Goal: Task Accomplishment & Management: Complete application form

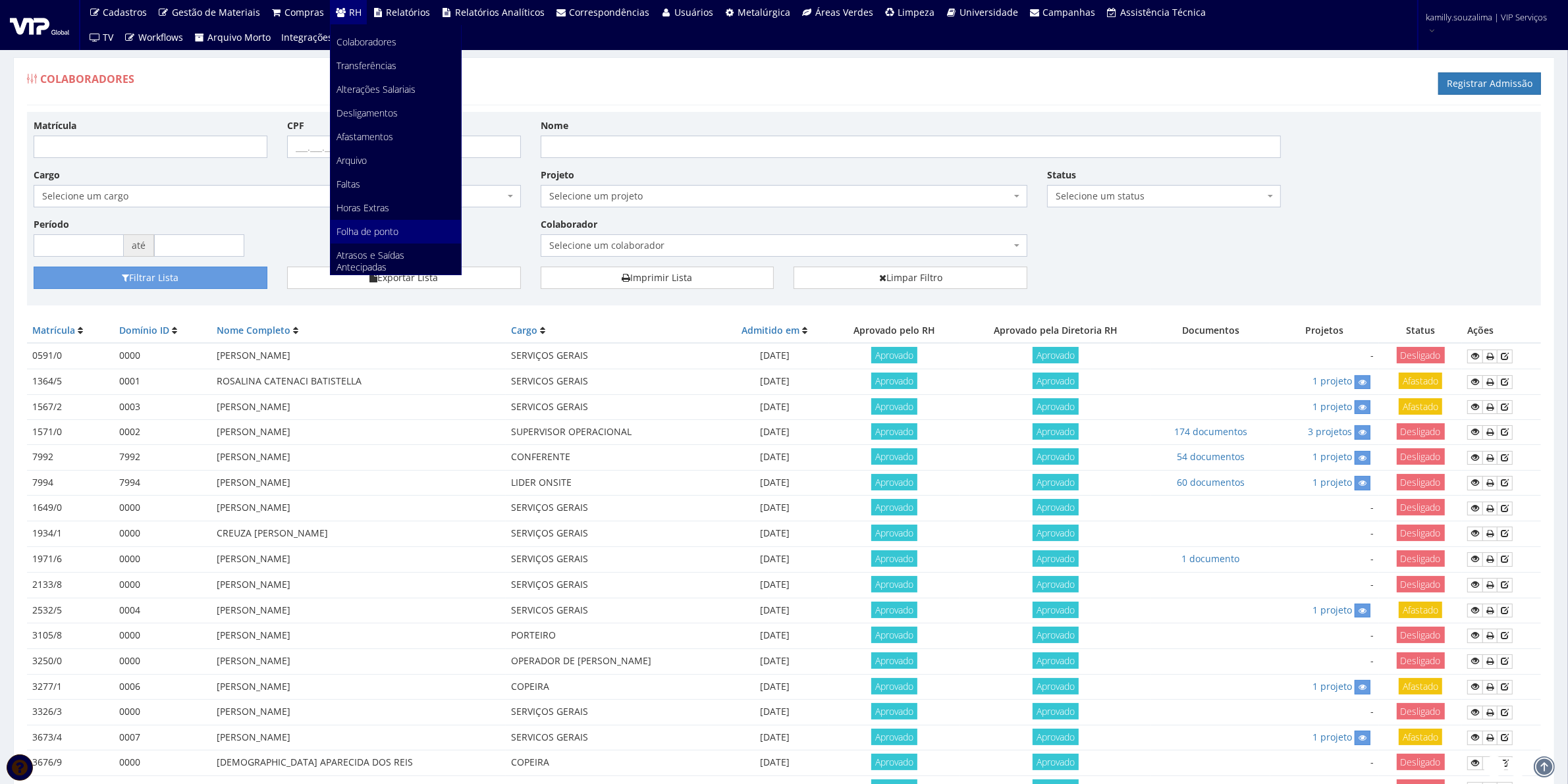
scroll to position [165, 0]
click at [333, 100] on link "Faltas" at bounding box center [395, 109] width 130 height 24
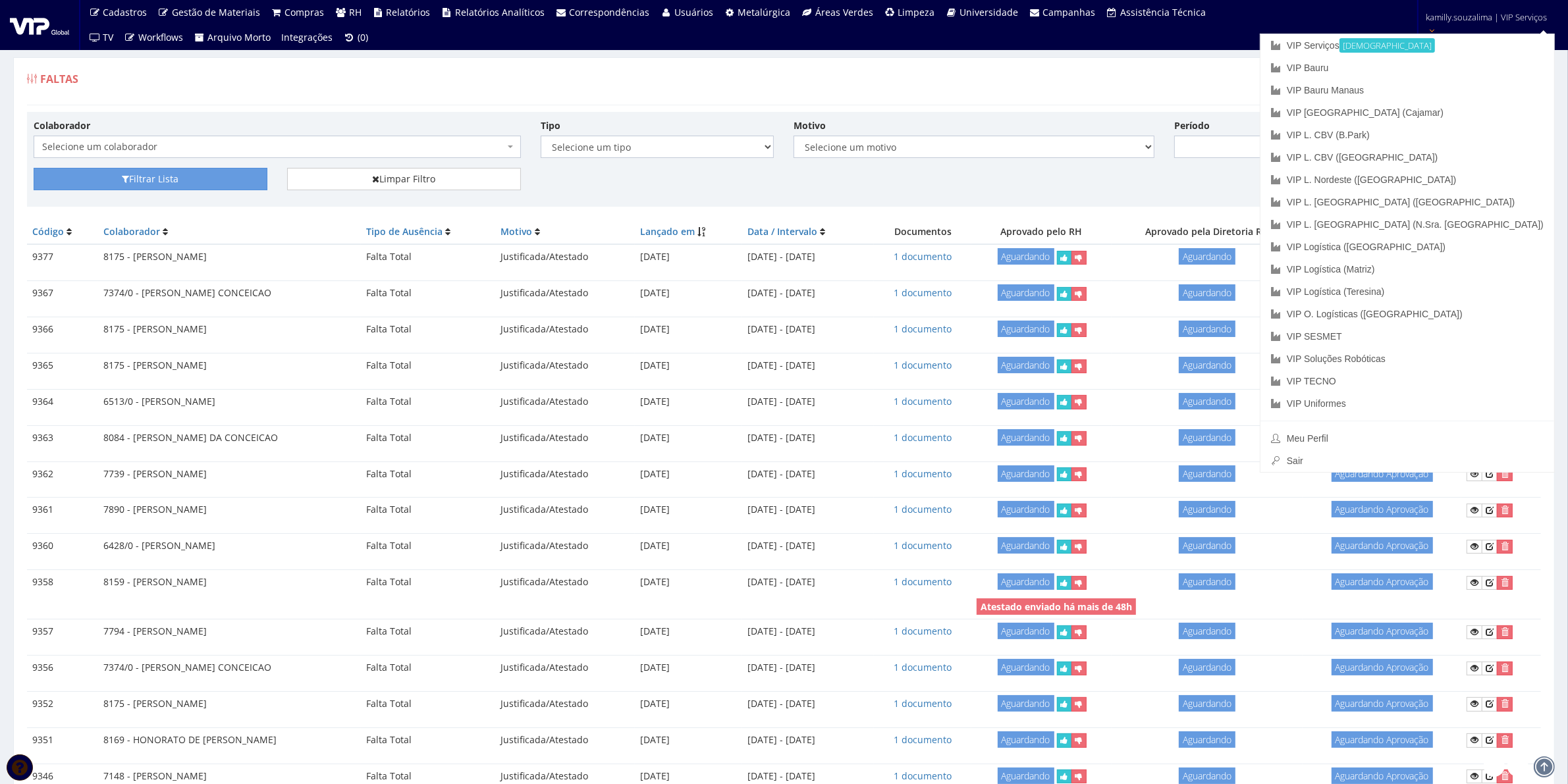
click at [1279, 70] on div "Faltas Registrar Falta" at bounding box center [784, 85] width 1514 height 39
click at [1226, 90] on div "Faltas Registrar Falta" at bounding box center [784, 85] width 1514 height 39
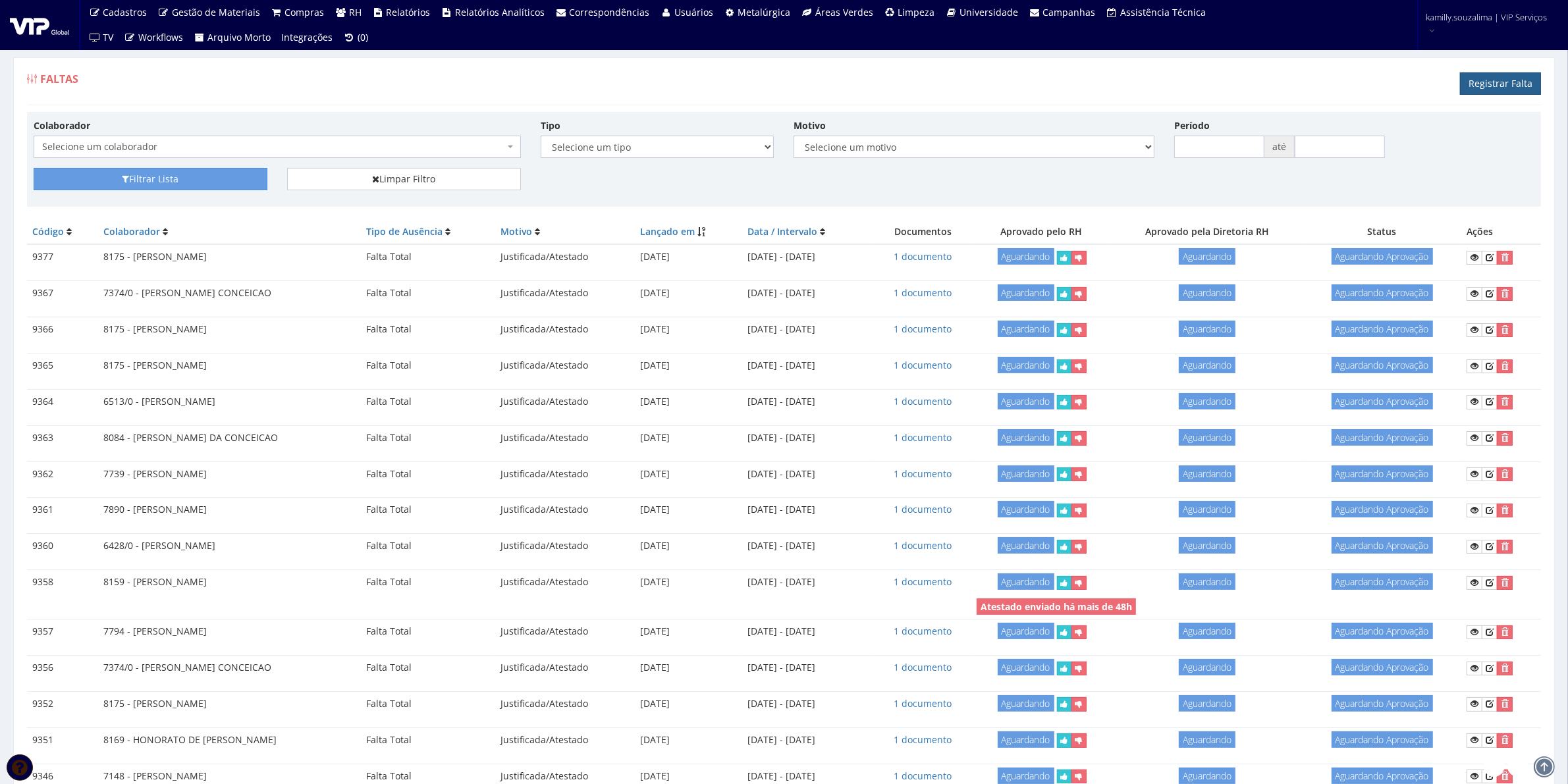
click at [1529, 80] on link "Registrar Falta" at bounding box center [1500, 83] width 81 height 23
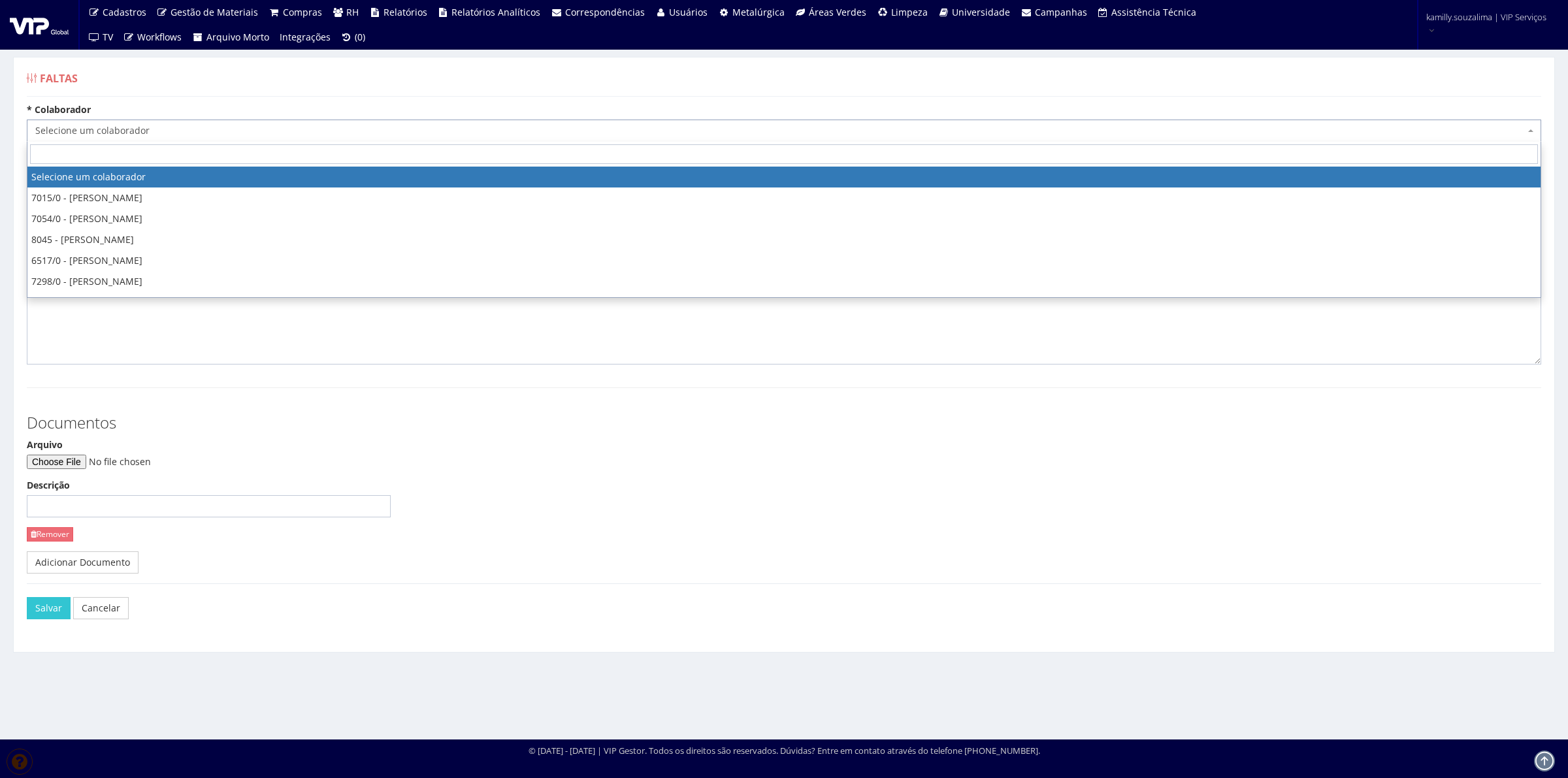
click at [122, 134] on span "Selecione um colaborador" at bounding box center [780, 131] width 1489 height 13
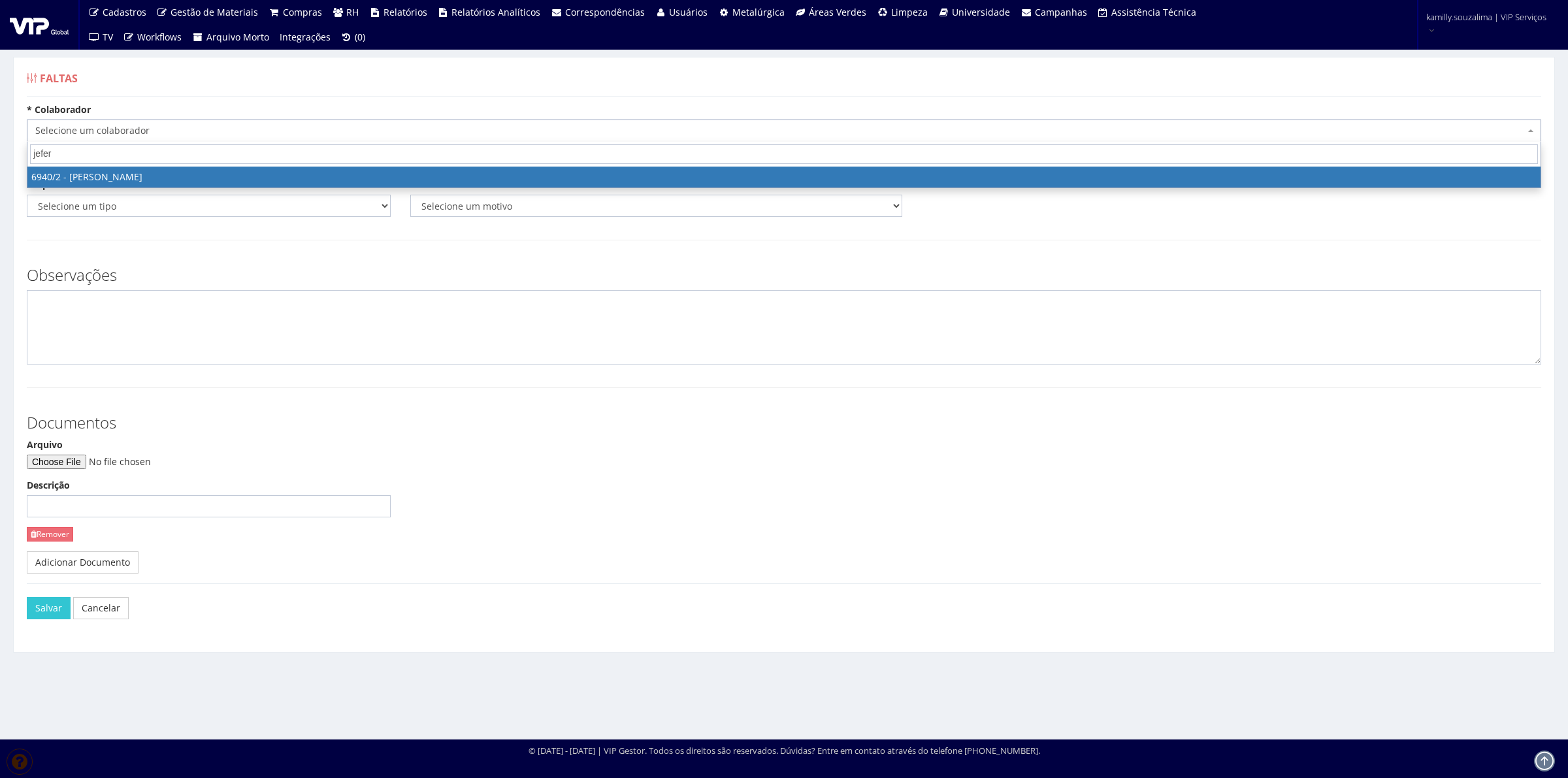
type input "jefer"
select select "264"
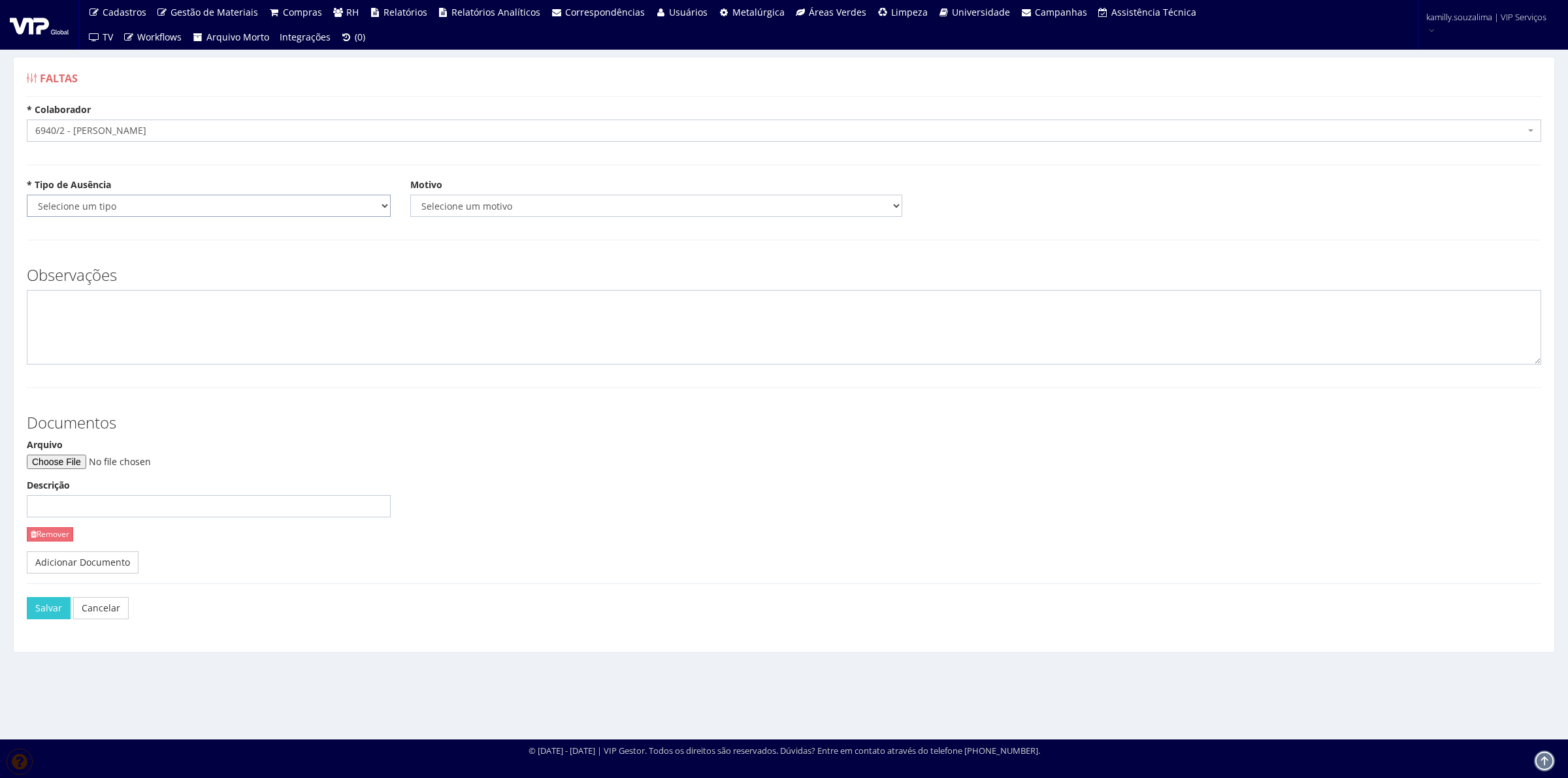
click at [85, 210] on select "Selecione um tipo Falta Total Falta Parcial Afastamento Férias" at bounding box center [209, 205] width 364 height 22
select select "total"
click at [27, 194] on select "Selecione um tipo Falta Total Falta Parcial Afastamento Férias" at bounding box center [209, 205] width 364 height 22
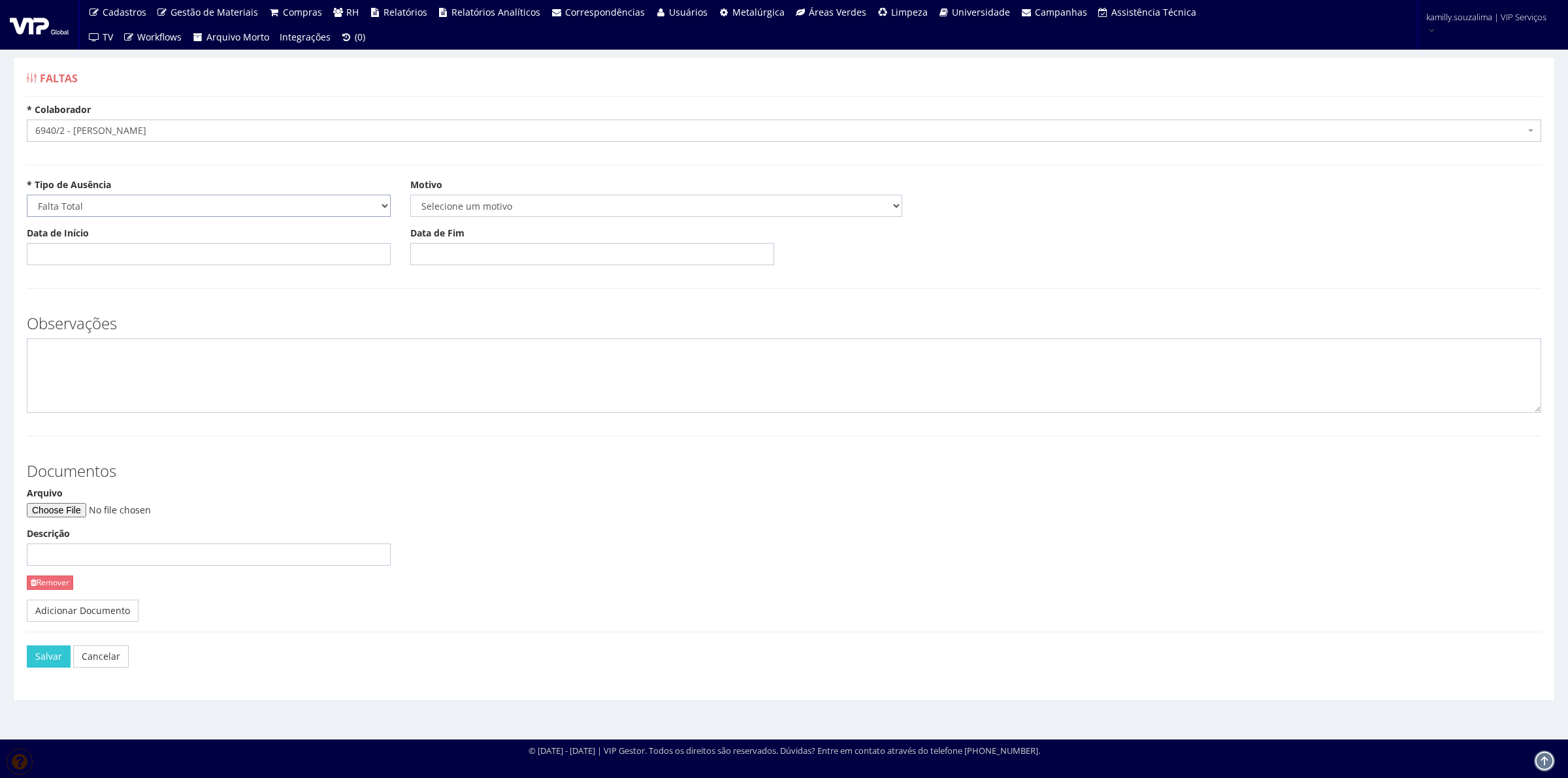
click at [466, 208] on select "Selecione um motivo Acidente Atestado Atraso Declaração Determinação Judicial D…" at bounding box center [656, 205] width 492 height 22
select select "atestado"
click at [410, 194] on select "Selecione um motivo Acidente Atestado Atraso Declaração Determinação Judicial D…" at bounding box center [656, 205] width 492 height 22
click at [144, 251] on input "Data de Início" at bounding box center [209, 254] width 364 height 22
click at [99, 329] on td "3" at bounding box center [95, 325] width 21 height 20
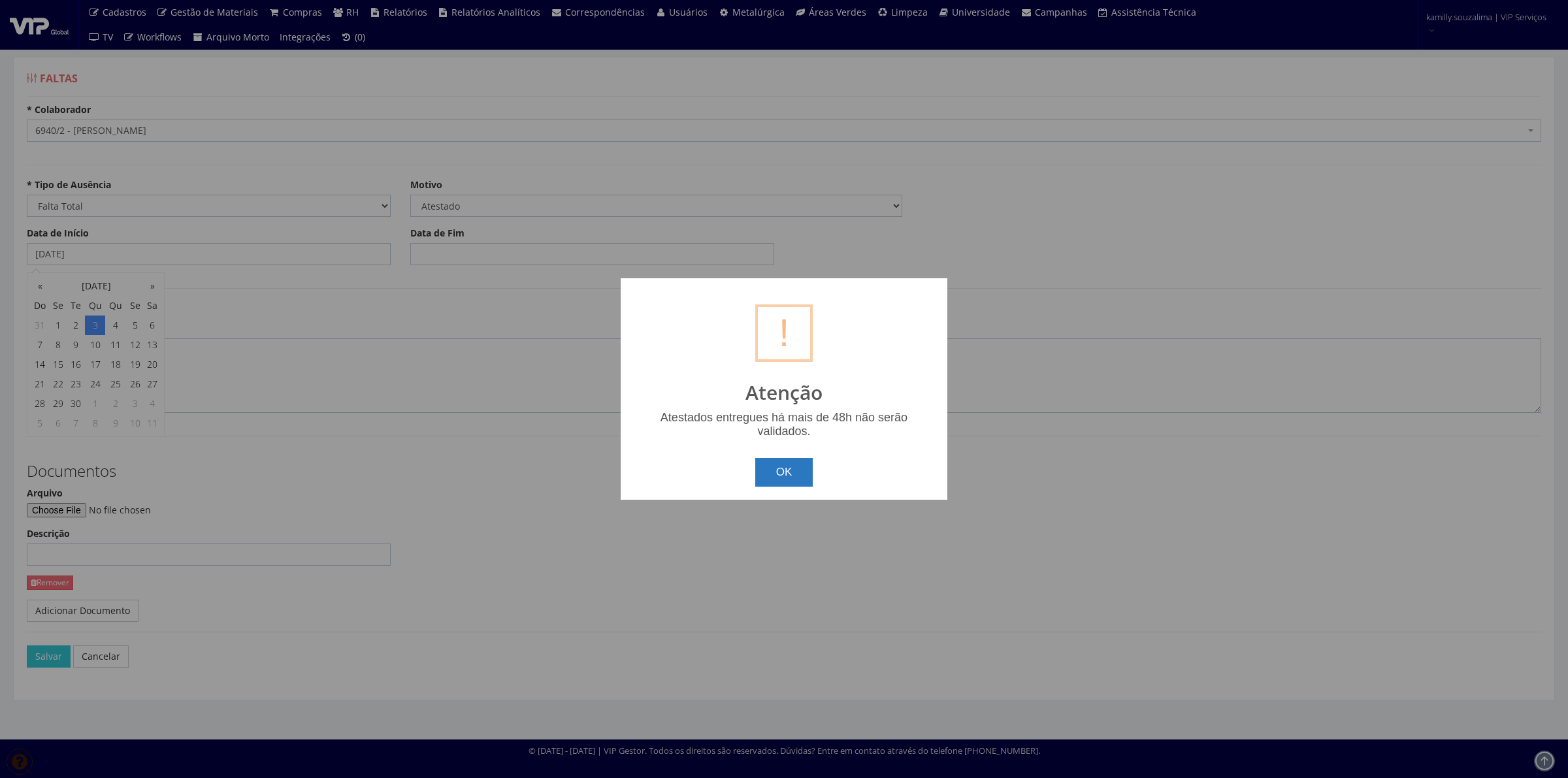
click at [782, 467] on button "OK" at bounding box center [784, 472] width 58 height 29
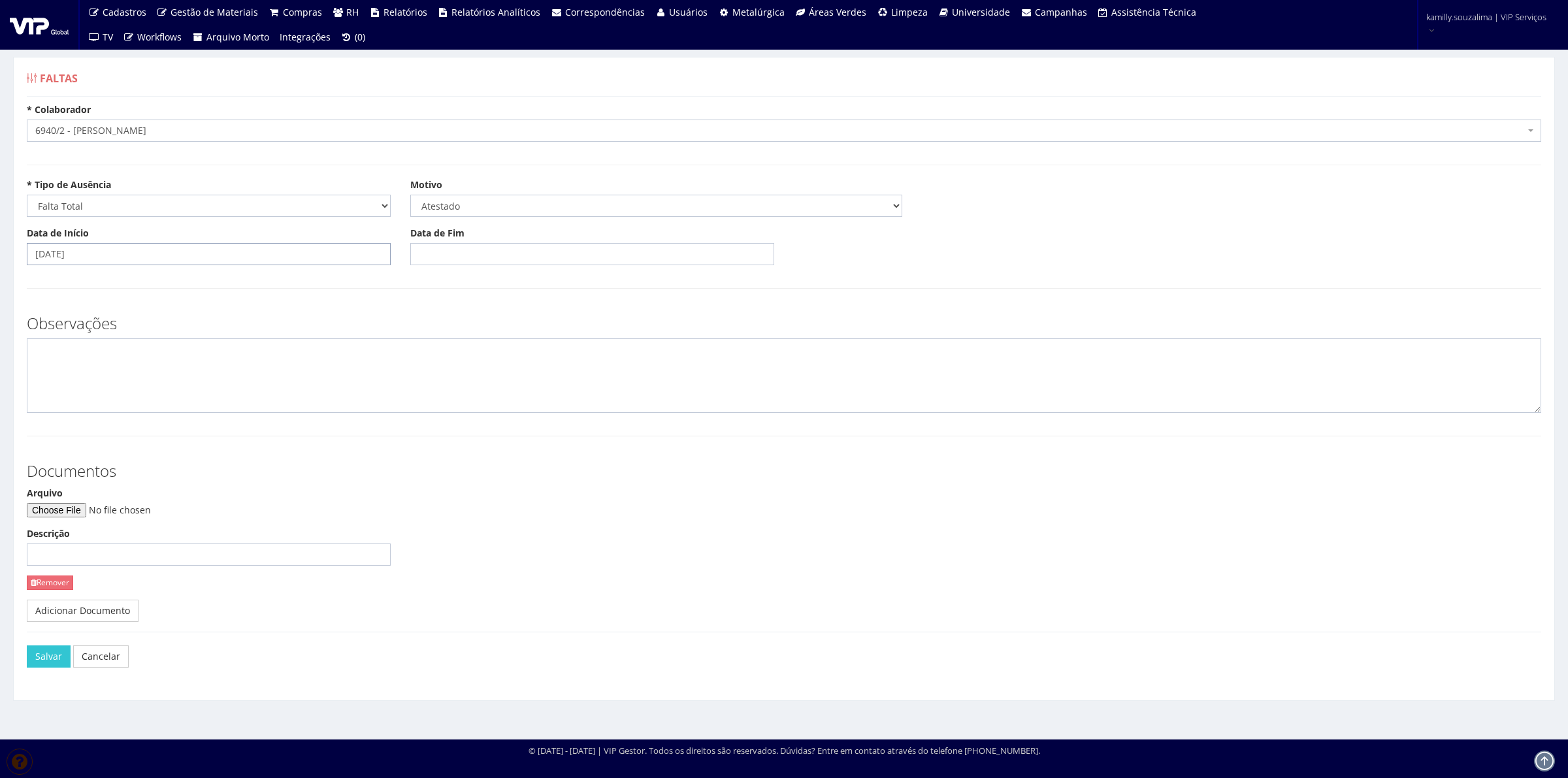
click at [124, 252] on input "03/09/2025" at bounding box center [209, 254] width 364 height 22
click at [108, 320] on td "4" at bounding box center [116, 325] width 21 height 20
type input "04/09/2025"
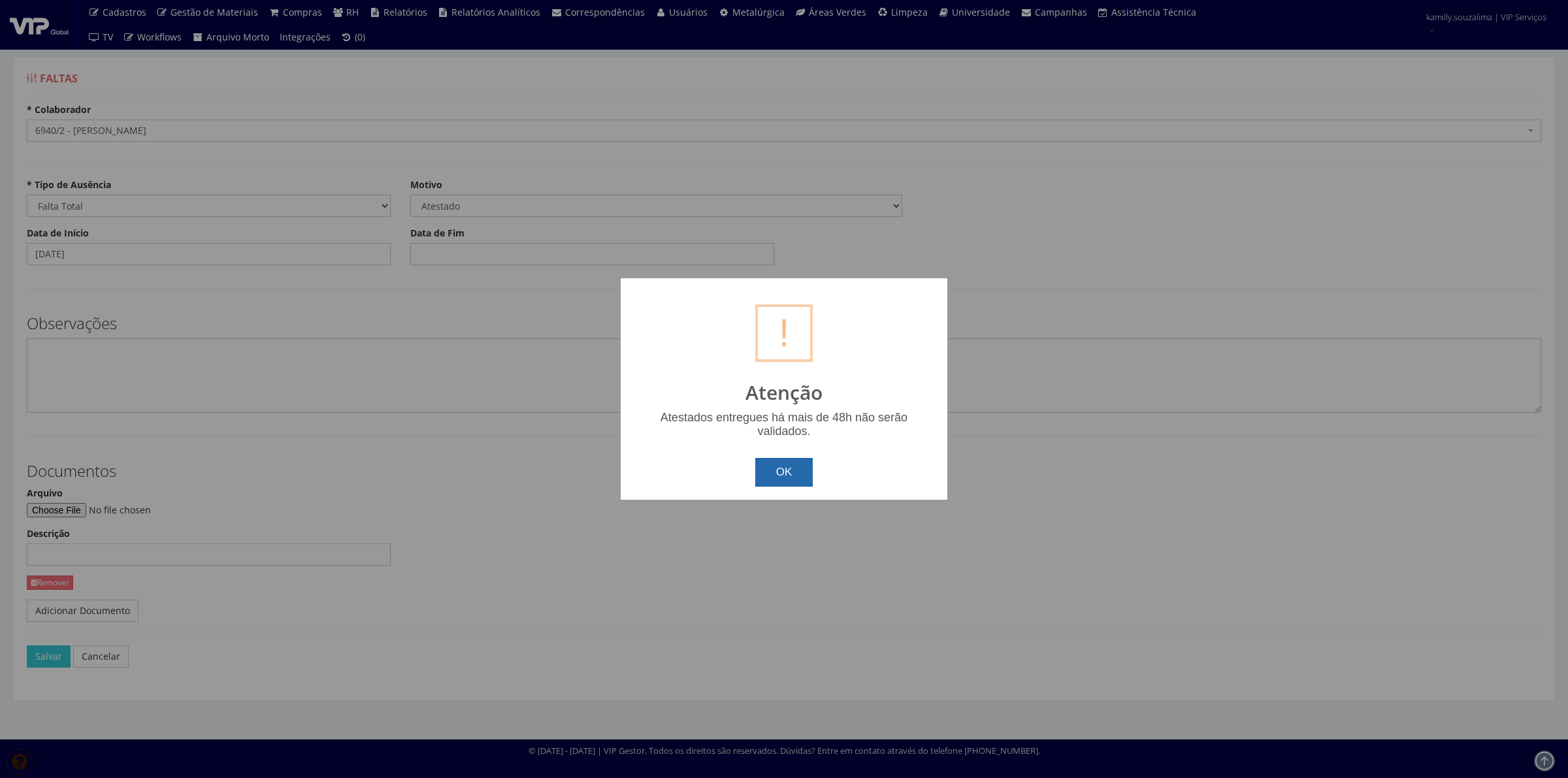
click at [791, 477] on button "OK" at bounding box center [784, 472] width 58 height 29
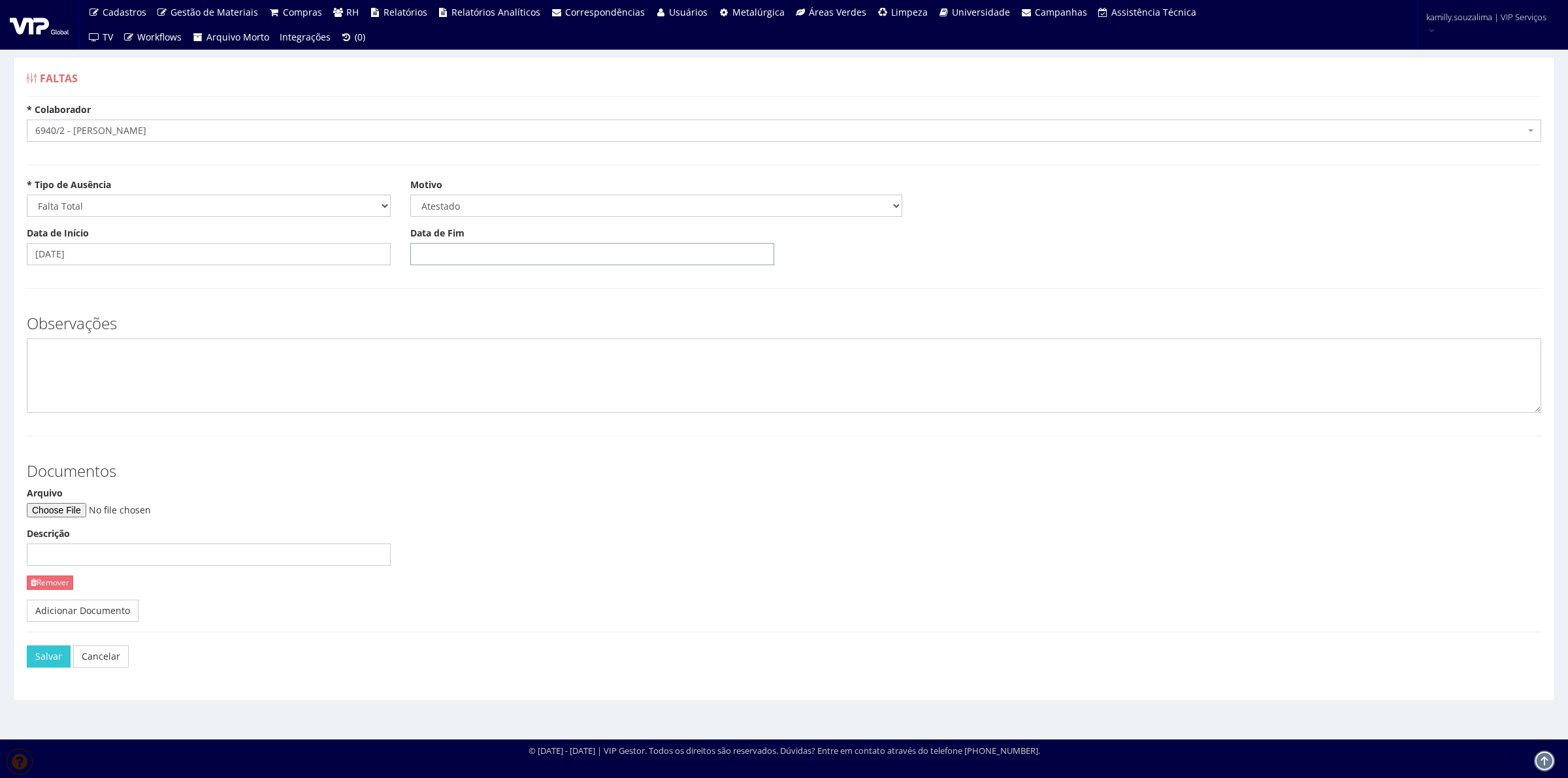
click at [460, 248] on input "Data de Fim" at bounding box center [593, 254] width 364 height 22
click at [482, 325] on td "3" at bounding box center [478, 325] width 21 height 20
click at [524, 324] on td "5" at bounding box center [518, 325] width 17 height 20
type input "[DATE]"
click at [288, 372] on textarea at bounding box center [784, 375] width 1515 height 74
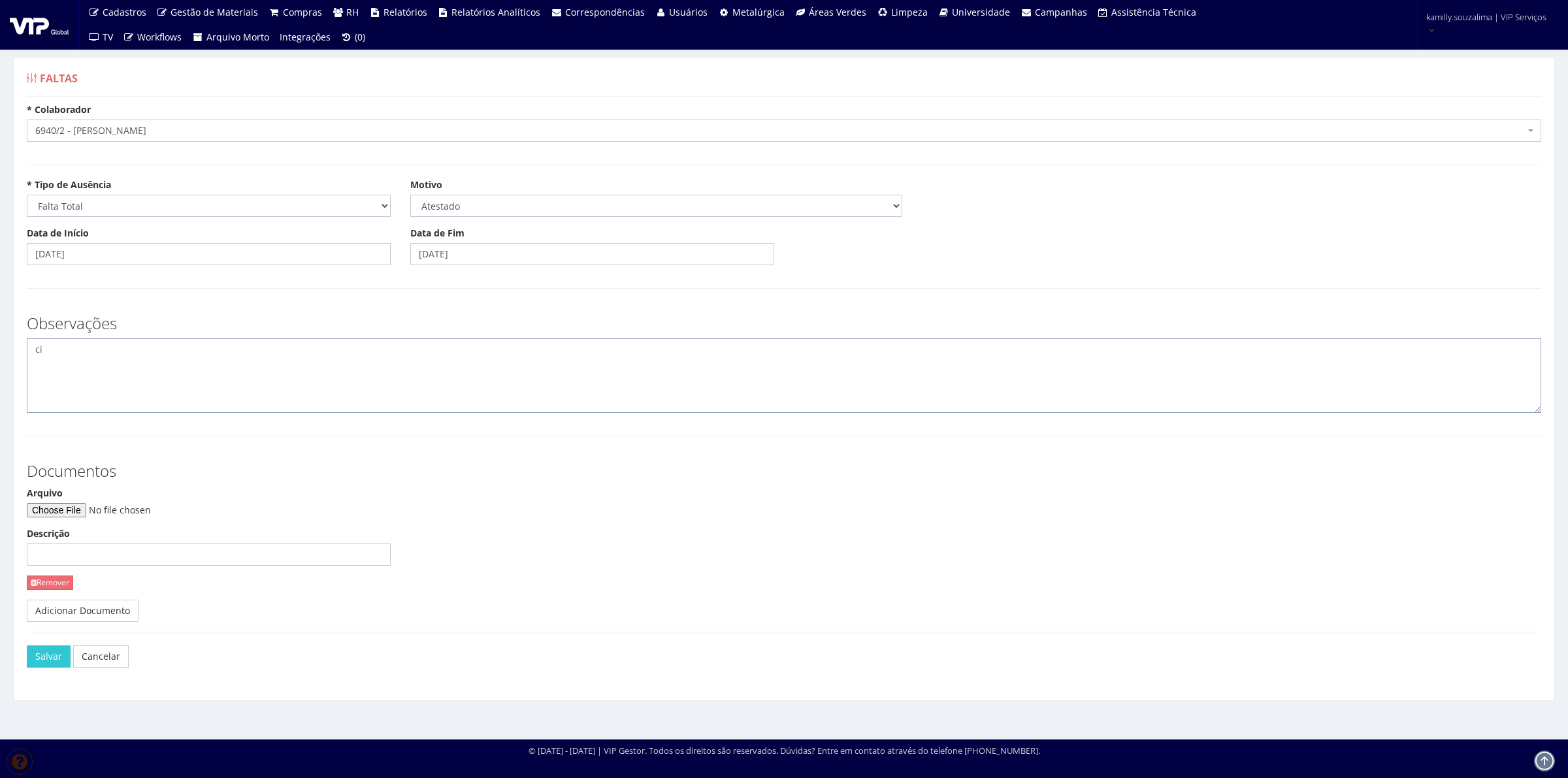
type textarea "c"
type textarea "CID: M545"
click at [99, 509] on input "Arquivo" at bounding box center [116, 510] width 178 height 14
type input "C:\fakepath\IMG-20250904-WA0116.jpg"
click at [47, 667] on button "Salvar" at bounding box center [48, 656] width 44 height 22
